Goal: Check status: Check status

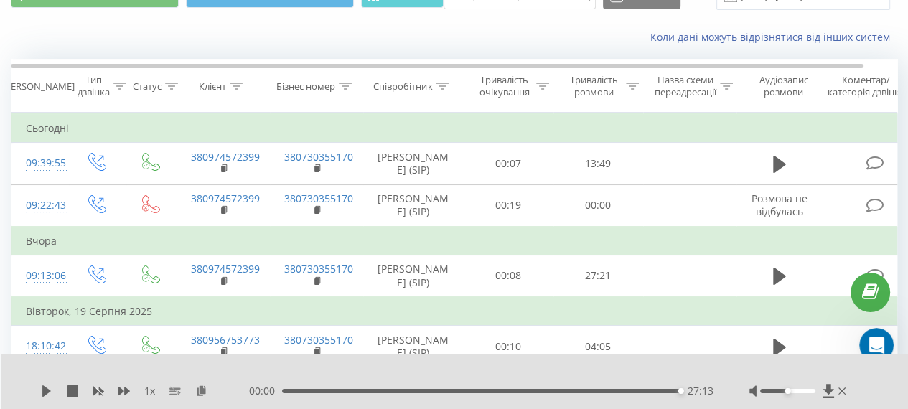
scroll to position [1, 0]
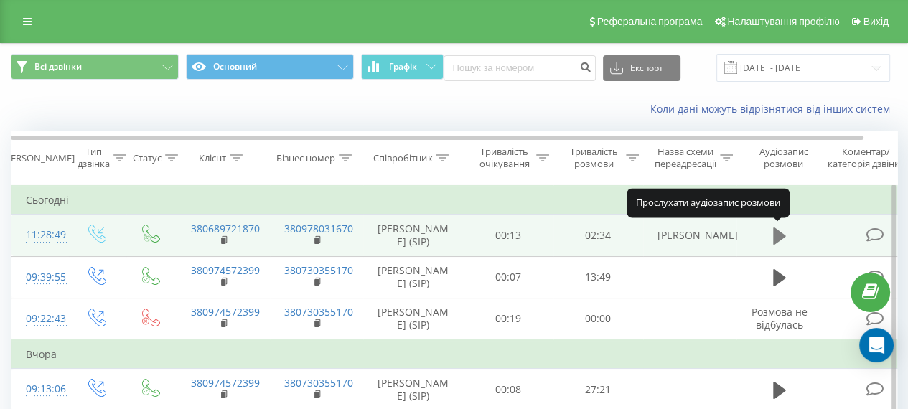
click at [780, 231] on icon at bounding box center [779, 236] width 13 height 17
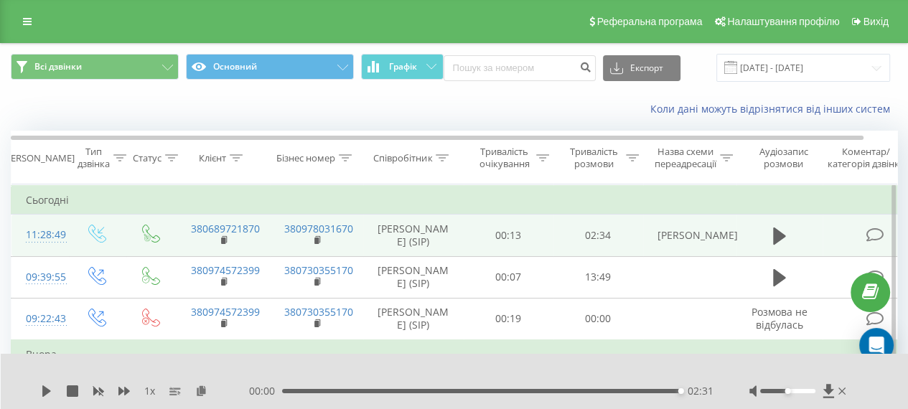
click at [870, 230] on icon at bounding box center [875, 235] width 18 height 15
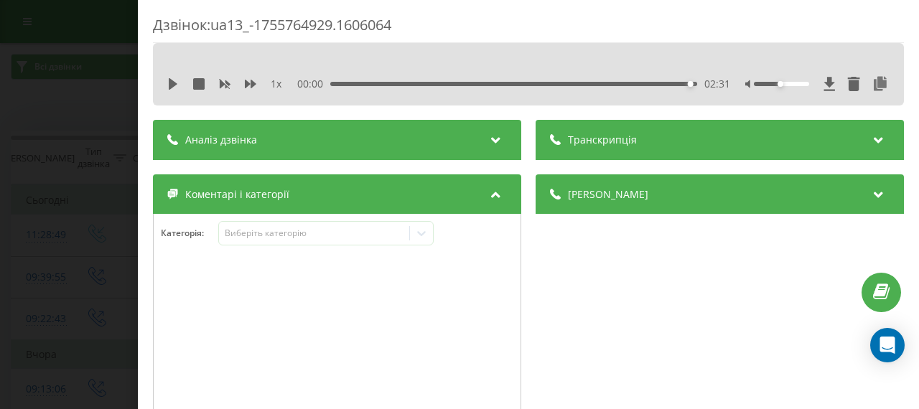
click at [488, 136] on icon at bounding box center [495, 138] width 17 height 14
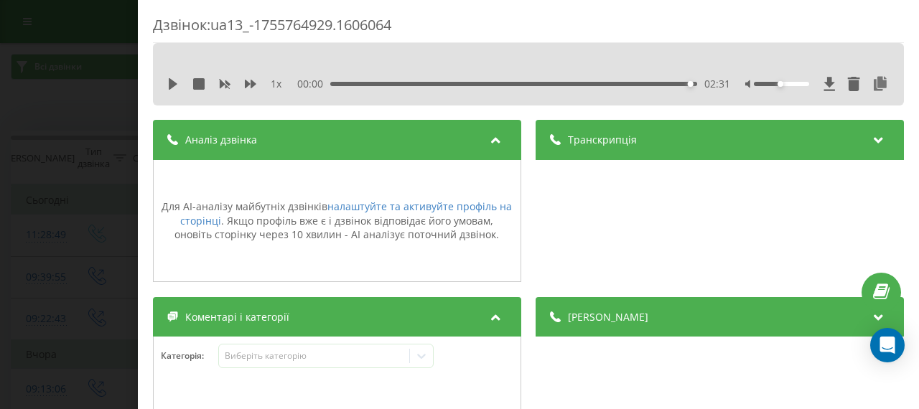
click at [493, 322] on icon at bounding box center [495, 315] width 17 height 14
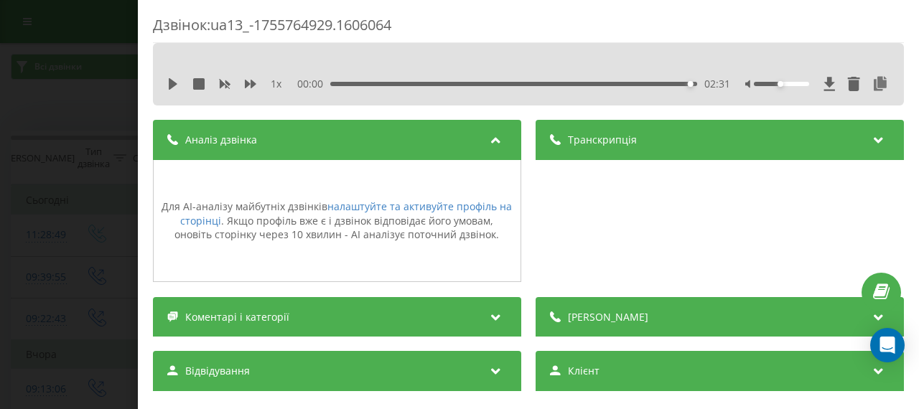
click at [493, 322] on icon at bounding box center [495, 315] width 17 height 14
